Goal: Check status: Check status

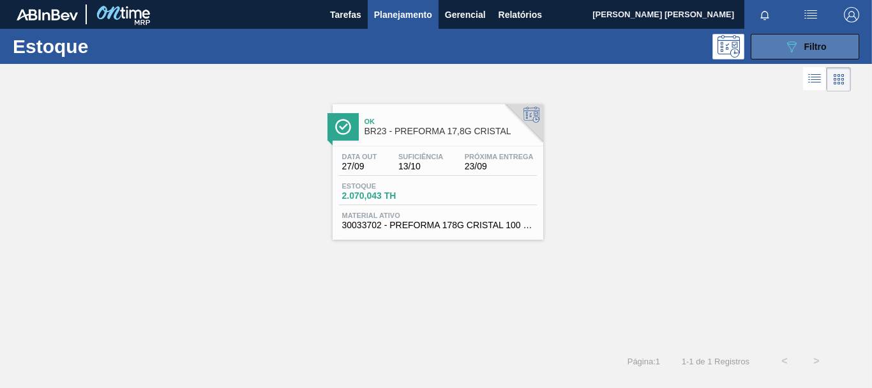
scroll to position [225, 0]
click at [833, 48] on button "089F7B8B-B2A5-4AFE-B5C0-19BA573D28AC Filtro" at bounding box center [805, 47] width 109 height 26
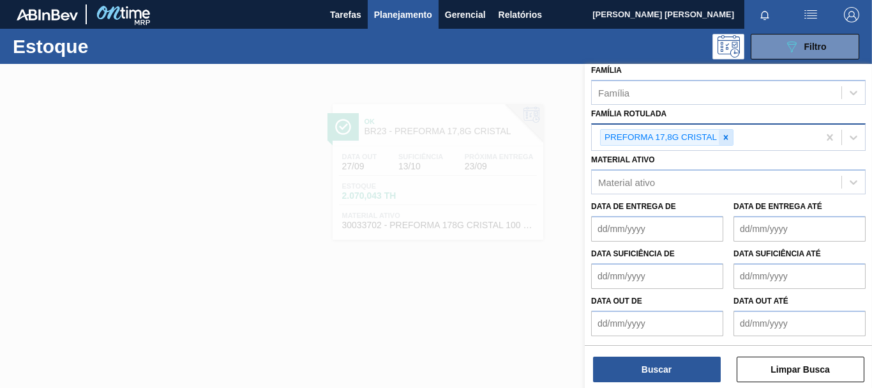
click at [731, 136] on icon at bounding box center [726, 137] width 9 height 9
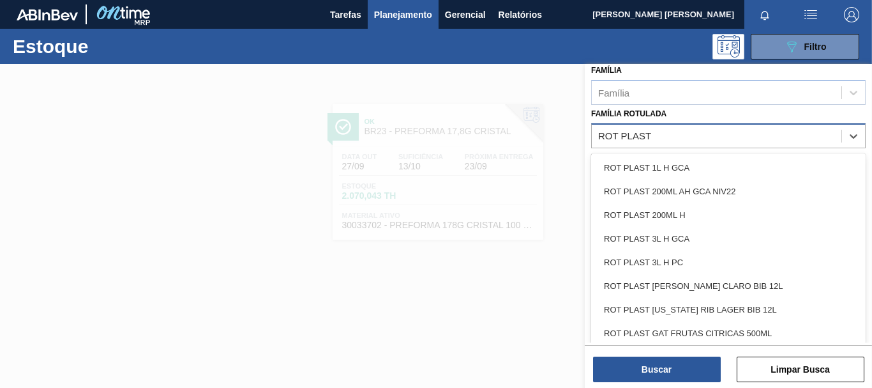
type Rotulada "ROT PLAST"
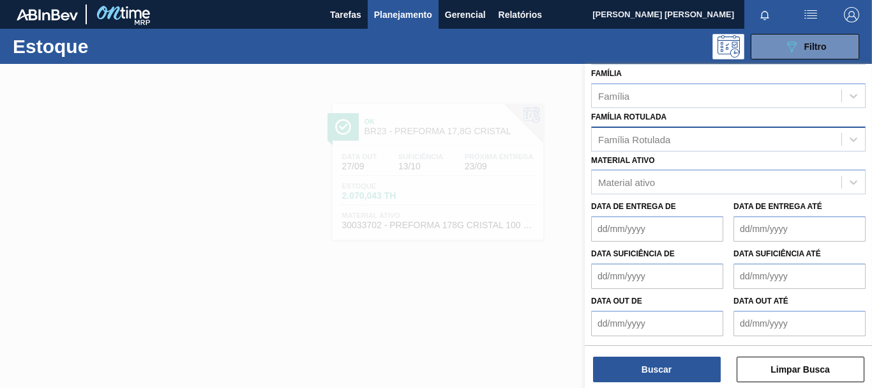
scroll to position [222, 0]
paste Rotulada "ROT PLAST 1 5L H H2OH LIMONETO IN211"
type Rotulada "ROT PLAST 1 5L H H2OH LIMONETO IN211"
drag, startPoint x: 790, startPoint y: 137, endPoint x: 353, endPoint y: 202, distance: 442.3
click at [585, 202] on div "Status do Estoque Status do Estoque Origem Origem Destino Destino Coordenação C…" at bounding box center [728, 258] width 287 height 388
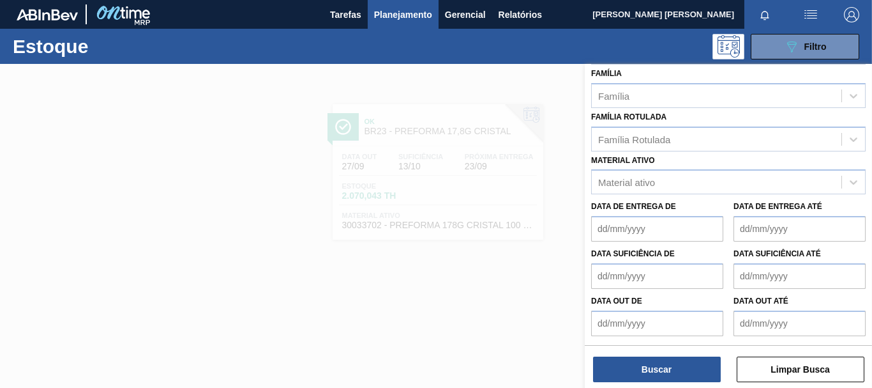
click at [582, 154] on div at bounding box center [436, 258] width 872 height 388
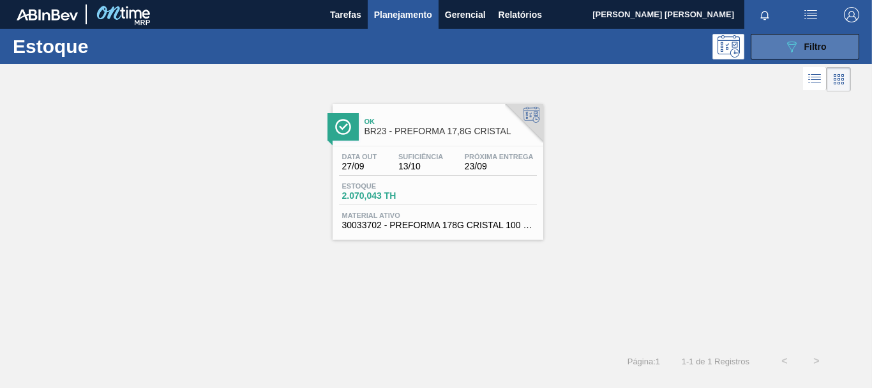
click at [814, 50] on span "Filtro" at bounding box center [816, 47] width 22 height 10
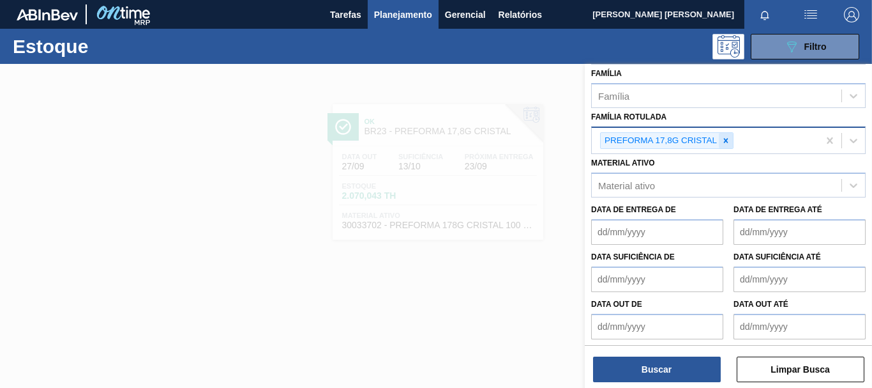
click at [727, 135] on div at bounding box center [726, 141] width 14 height 16
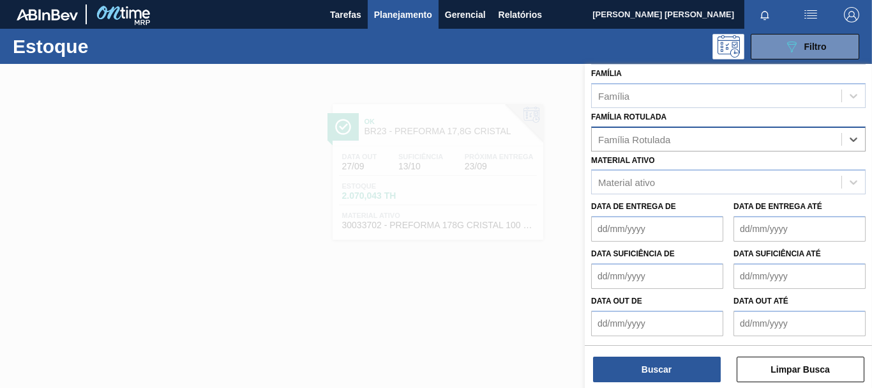
paste Rotulada "ROT PLAST 1 5L H H2OH LIMONETO IN211"
type Rotulada "ROT PLAST 1 5L H H2OH LIMONETO IN211"
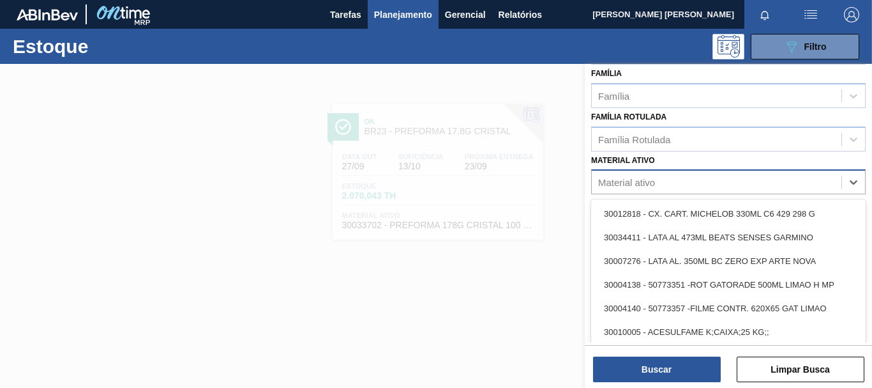
click at [623, 186] on div "Material ativo" at bounding box center [626, 182] width 57 height 11
paste ativo "ROT PLAST 1 5L H H2OH LIMONETO IN211"
type ativo "ROT PLAST 1 5L H H2OH LIMONETO IN211"
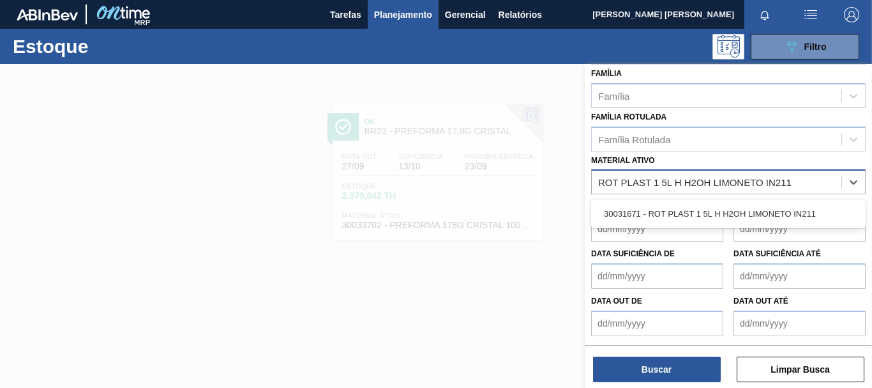
click at [662, 213] on div "30031671 - ROT PLAST 1 5L H H2OH LIMONETO IN211" at bounding box center [728, 214] width 275 height 24
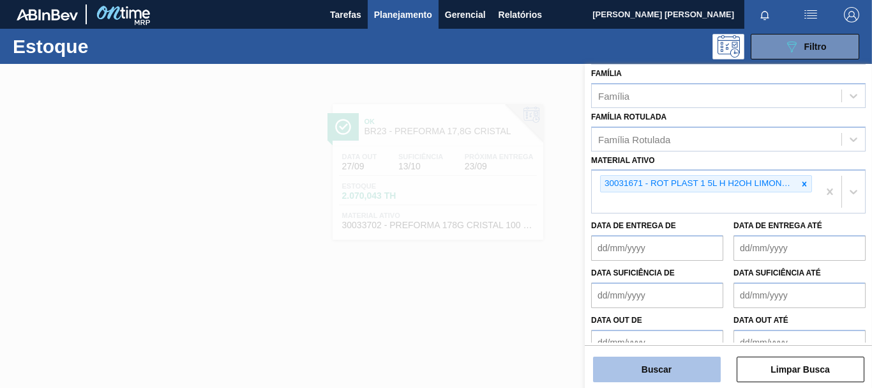
click at [657, 371] on button "Buscar" at bounding box center [657, 369] width 128 height 26
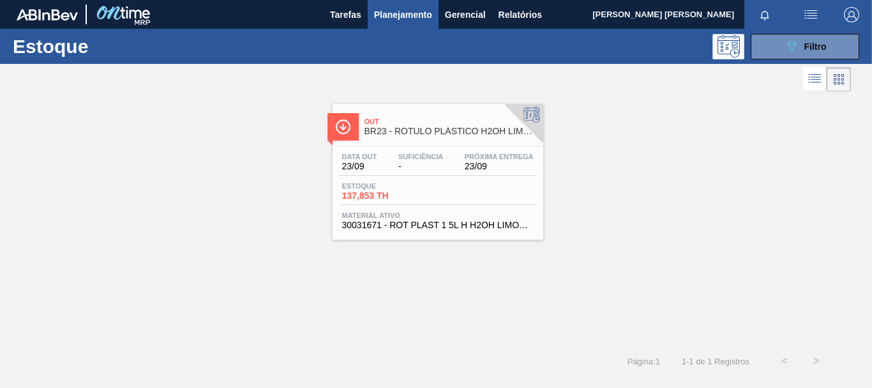
click at [519, 200] on div "Estoque 137,853 TH" at bounding box center [438, 193] width 198 height 23
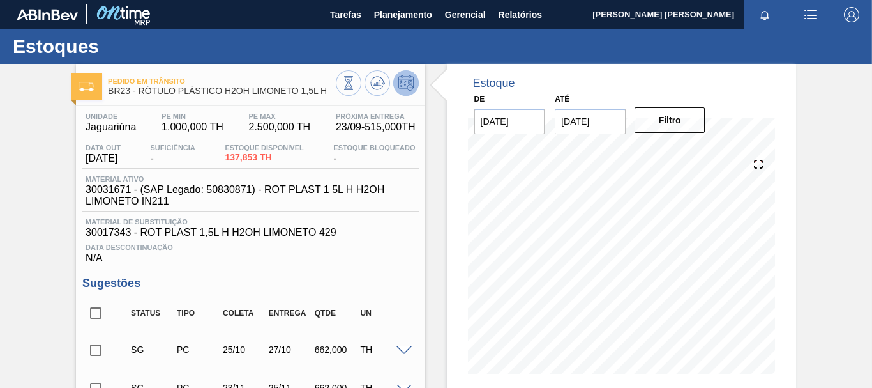
scroll to position [277, 0]
